Goal: Task Accomplishment & Management: Use online tool/utility

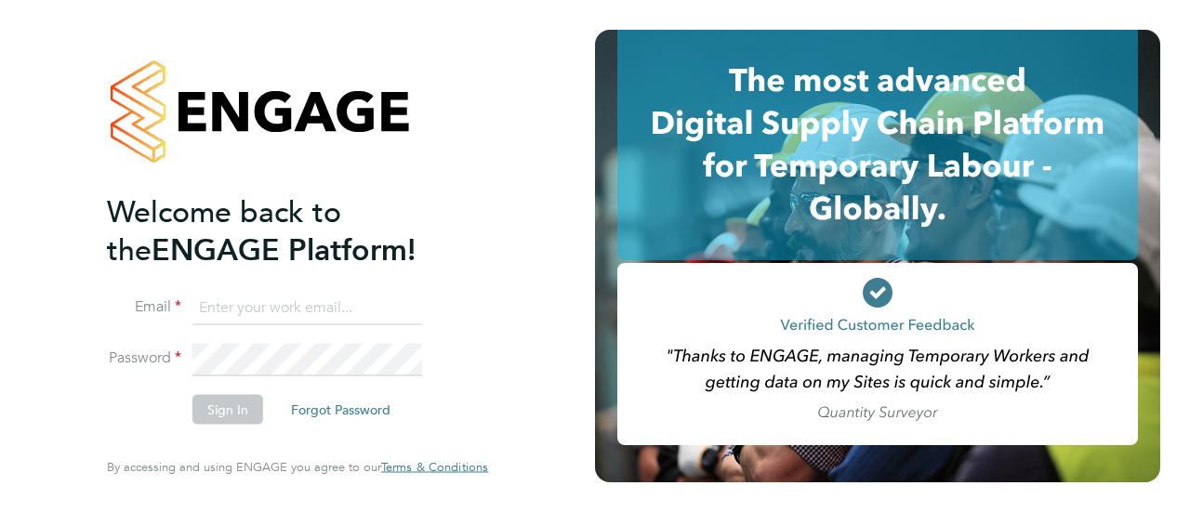
type input "monique.maussant@uk.g4s.com"
click at [204, 411] on button "Sign In" at bounding box center [227, 410] width 71 height 30
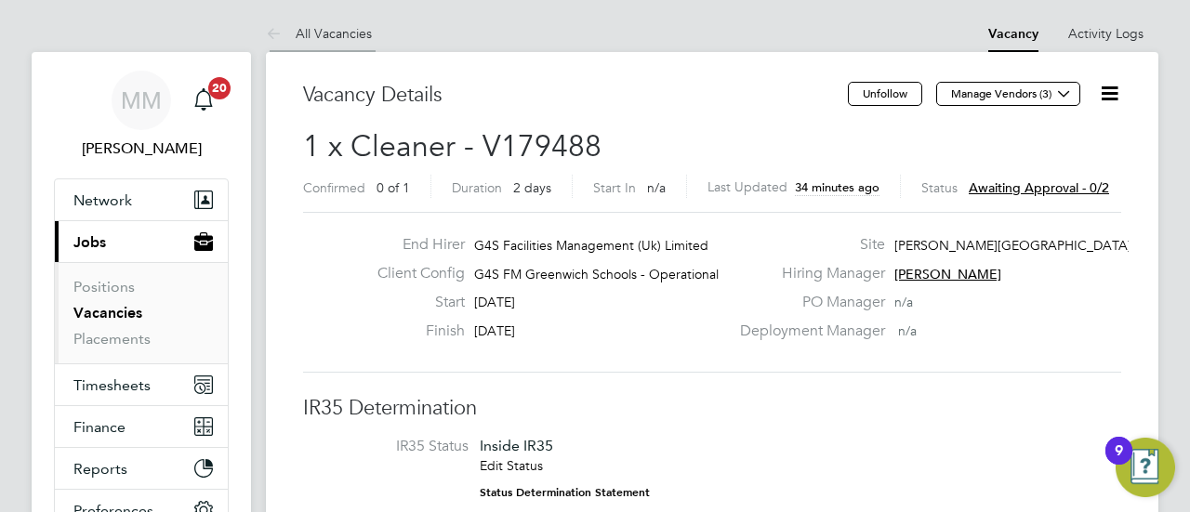
click at [297, 33] on link "All Vacancies" at bounding box center [319, 33] width 106 height 17
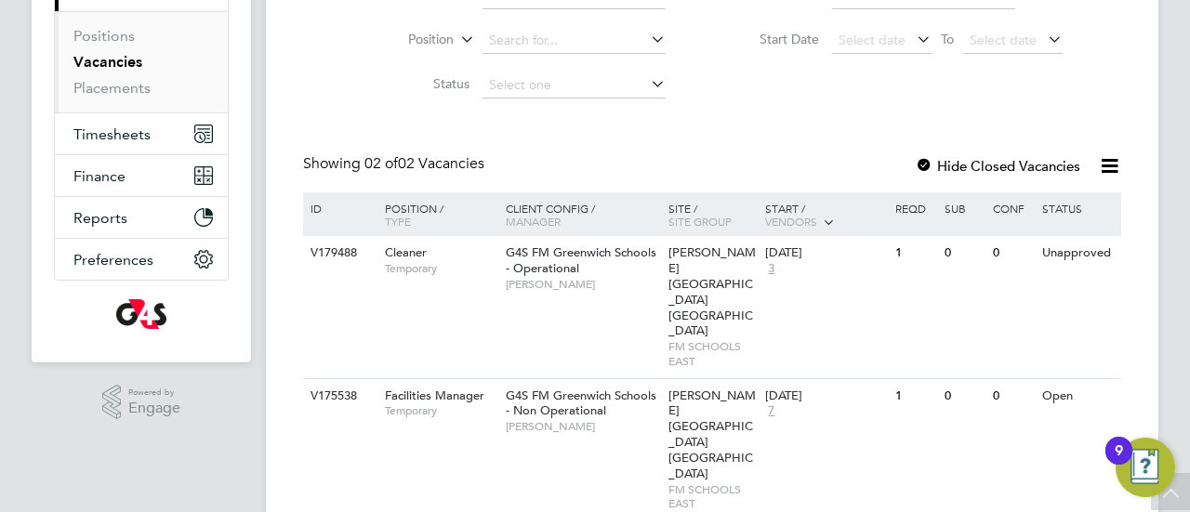
scroll to position [220, 0]
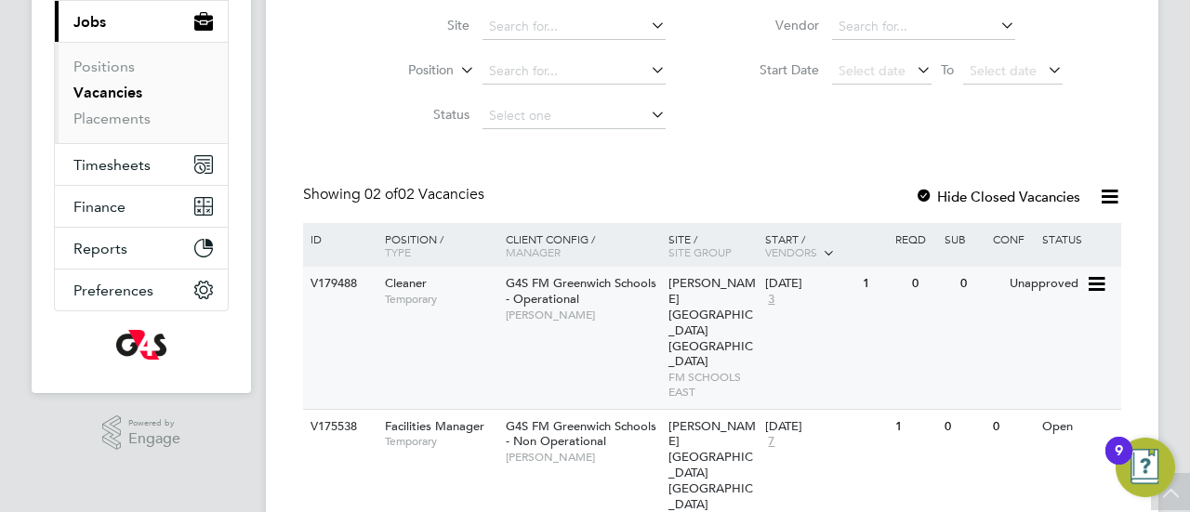
click at [535, 308] on div "G4S FM Greenwich Schools - Operational [PERSON_NAME]" at bounding box center [582, 299] width 163 height 64
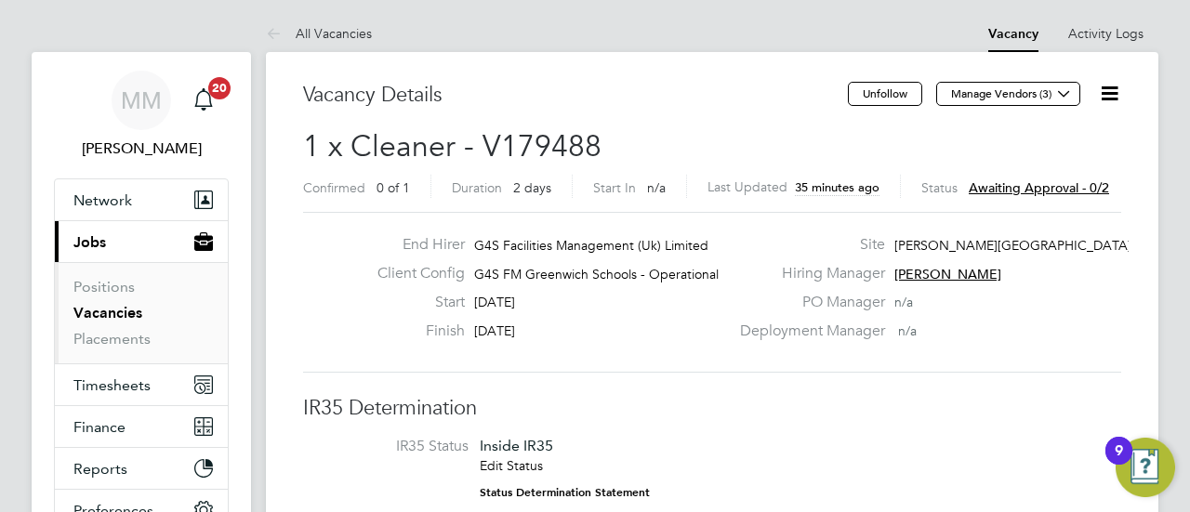
click at [1007, 186] on span "Awaiting approval - 0/2" at bounding box center [1039, 187] width 140 height 17
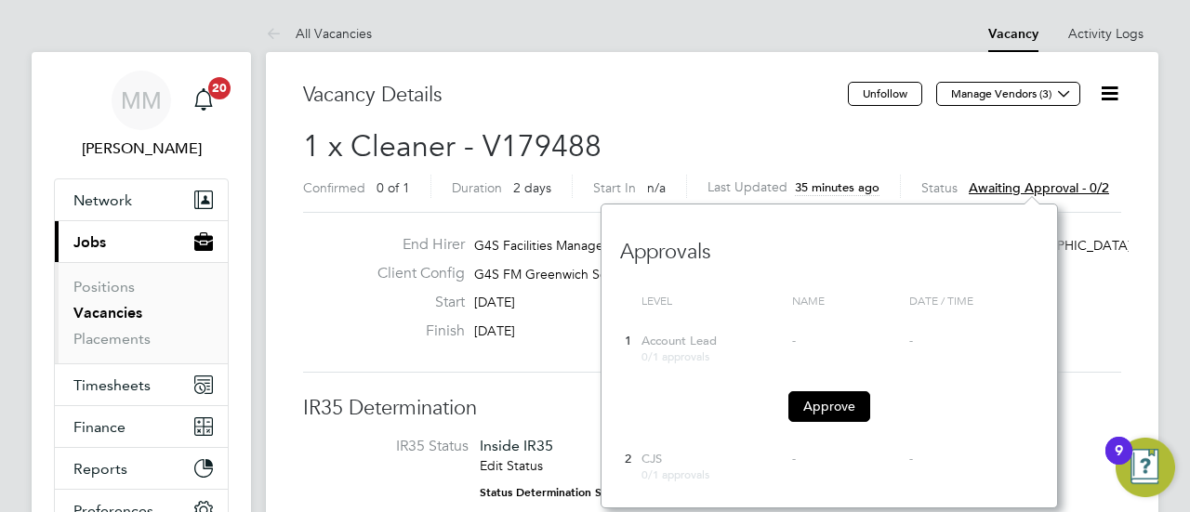
scroll to position [303, 456]
click at [835, 410] on button "Approve" at bounding box center [829, 406] width 82 height 30
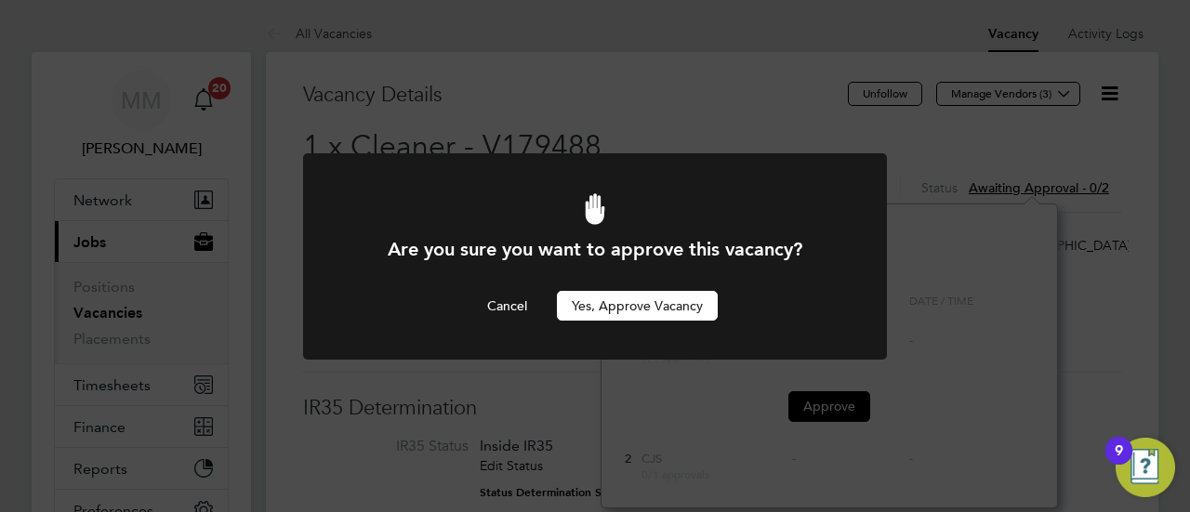
click at [654, 297] on button "Yes, Approve Vacancy" at bounding box center [637, 306] width 161 height 30
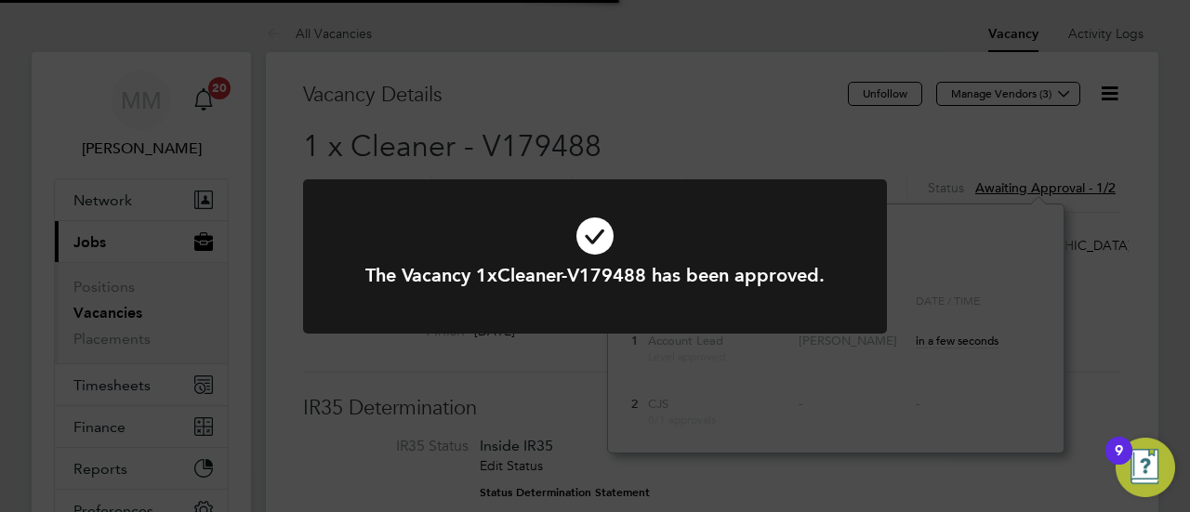
scroll to position [54, 130]
